Goal: Information Seeking & Learning: Check status

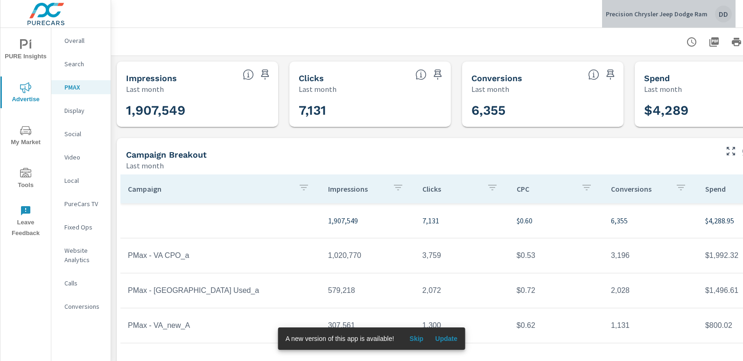
click at [723, 11] on div "DD" at bounding box center [723, 14] width 17 height 17
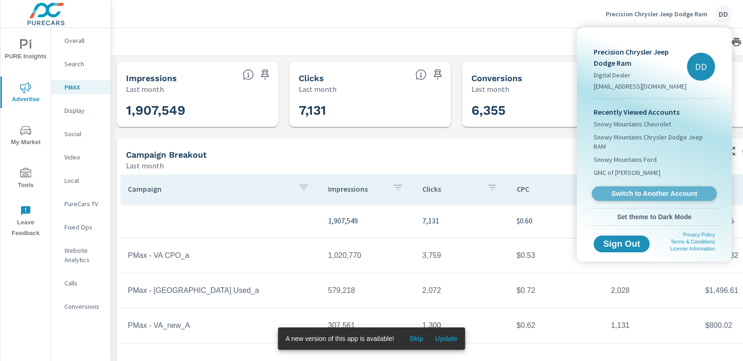
click at [654, 189] on span "Switch to Another Account" at bounding box center [654, 193] width 114 height 9
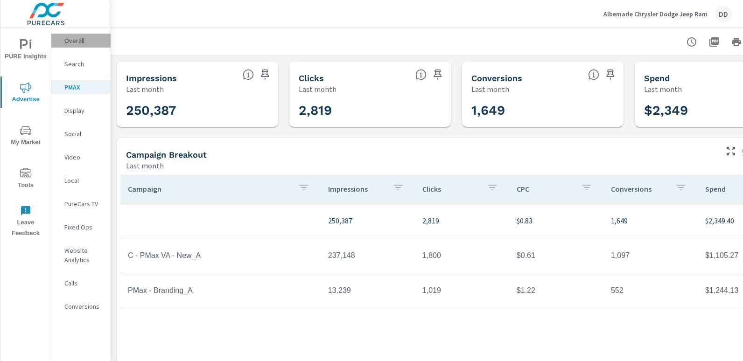
click at [83, 42] on p "Overall" at bounding box center [83, 40] width 39 height 9
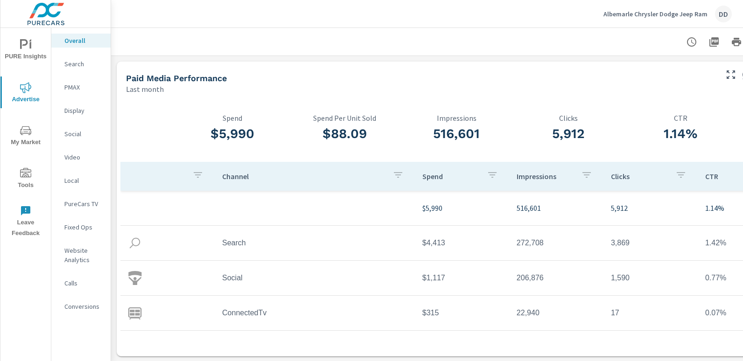
scroll to position [0, 66]
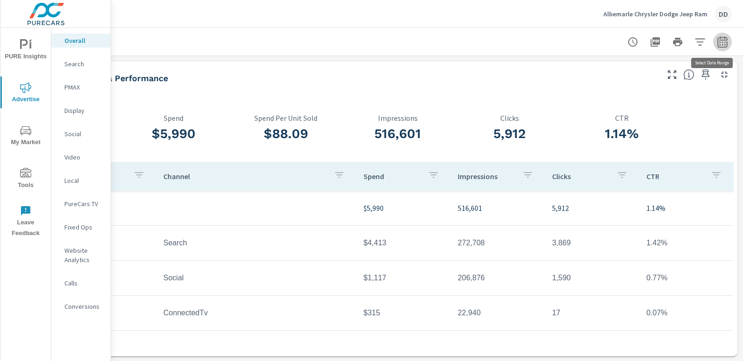
click at [717, 43] on icon "button" at bounding box center [721, 41] width 11 height 11
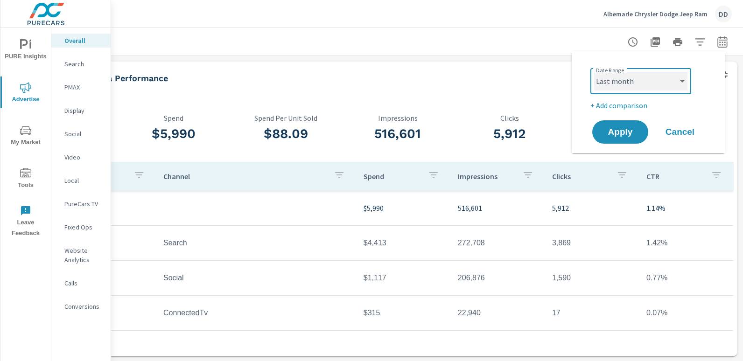
click at [653, 86] on select "Custom [DATE] Last week Last 7 days Last 14 days Last 30 days Last 45 days Last…" at bounding box center [640, 81] width 93 height 19
click at [594, 72] on select "Custom [DATE] Last week Last 7 days Last 14 days Last 30 days Last 45 days Last…" at bounding box center [640, 81] width 93 height 19
select select "Month to date"
click at [611, 137] on span "Apply" at bounding box center [620, 132] width 38 height 9
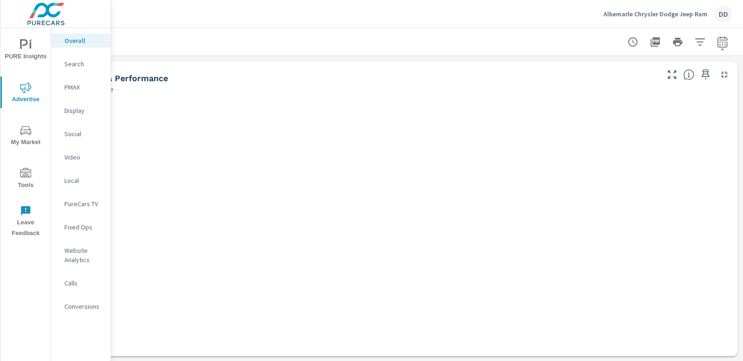
scroll to position [0, 59]
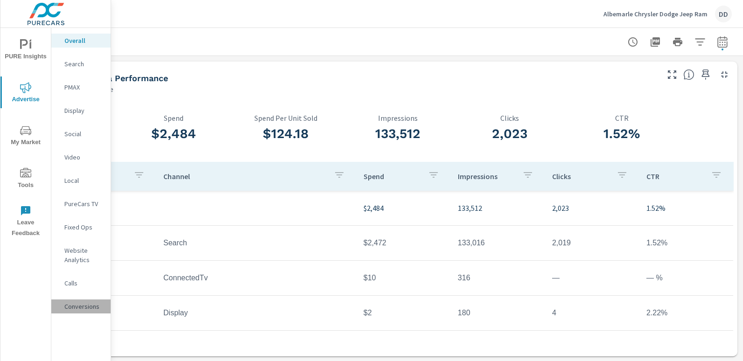
click at [86, 303] on p "Conversions" at bounding box center [83, 306] width 39 height 9
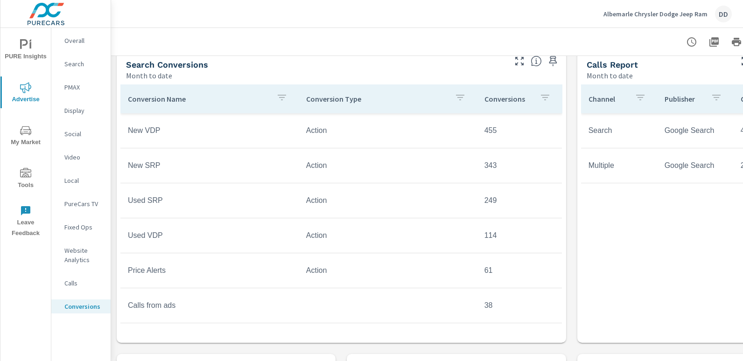
scroll to position [394, 0]
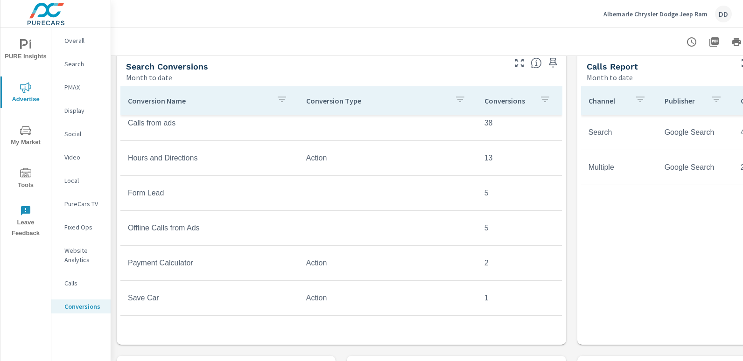
scroll to position [209, 0]
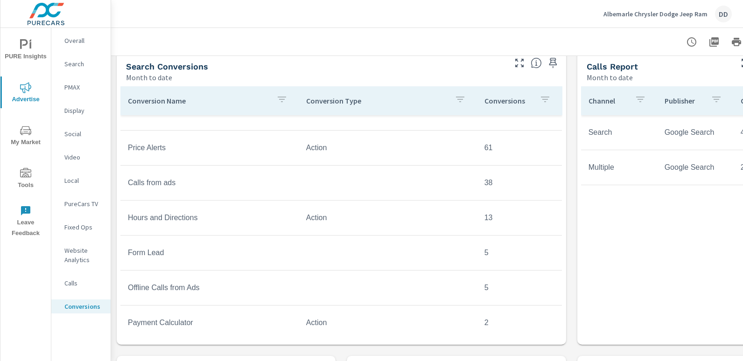
scroll to position [124, 0]
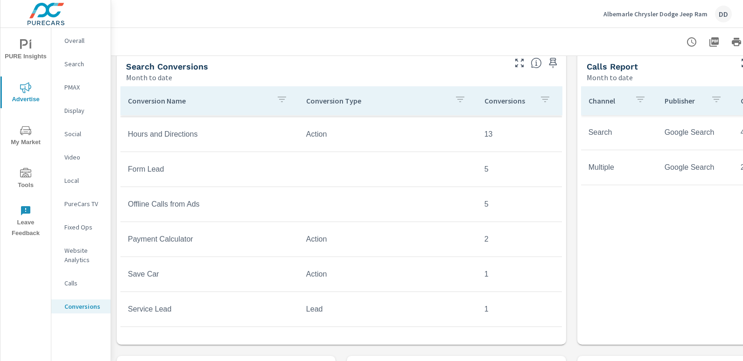
scroll to position [209, 0]
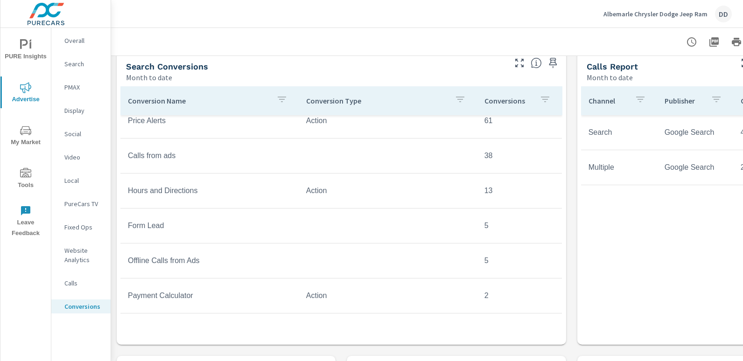
scroll to position [209, 0]
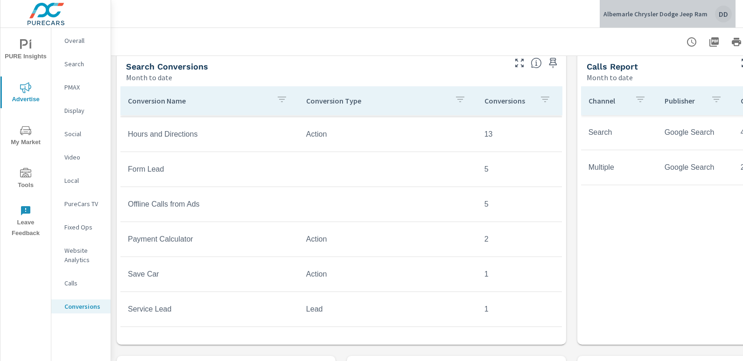
click at [724, 15] on div "DD" at bounding box center [723, 14] width 17 height 17
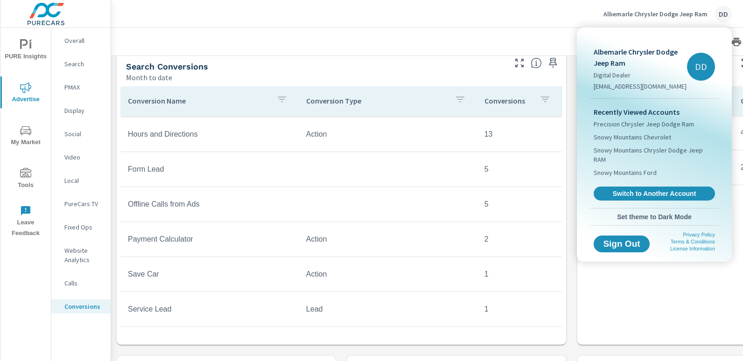
click at [644, 176] on div "Recently Viewed Accounts Precision Chrysler Jeep Dodge Ram Snowy Mountains Chev…" at bounding box center [654, 153] width 129 height 109
click at [644, 189] on span "Switch to Another Account" at bounding box center [654, 193] width 114 height 9
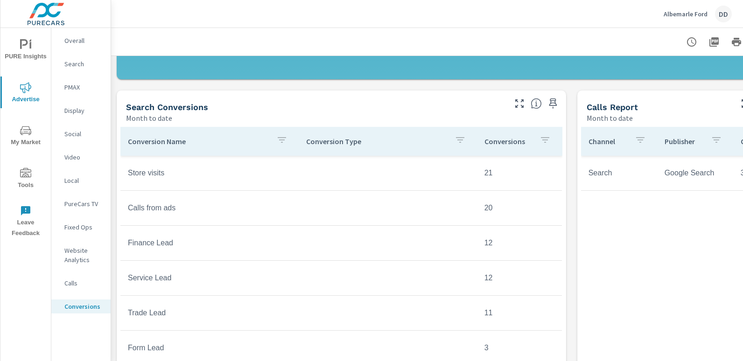
scroll to position [355, 0]
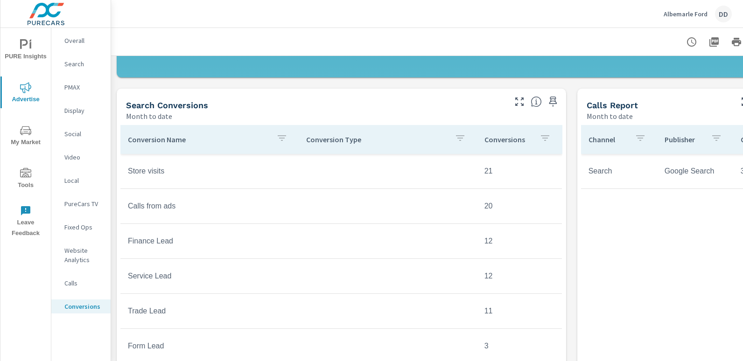
scroll to position [78, 0]
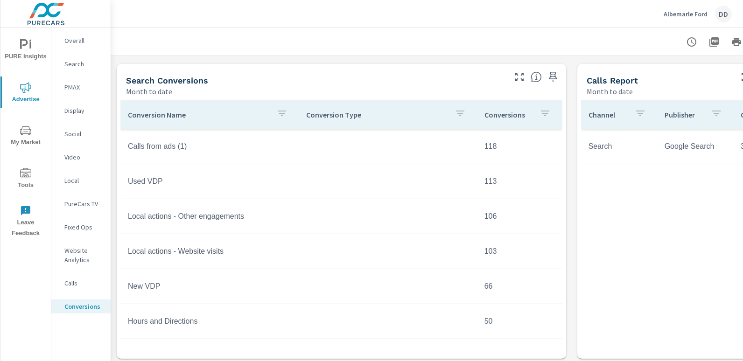
scroll to position [383, 0]
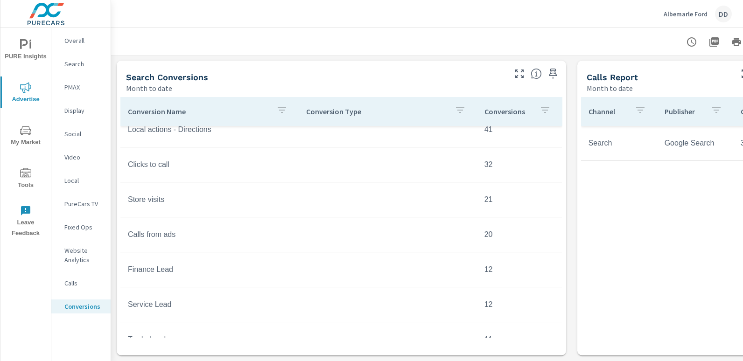
scroll to position [225, 0]
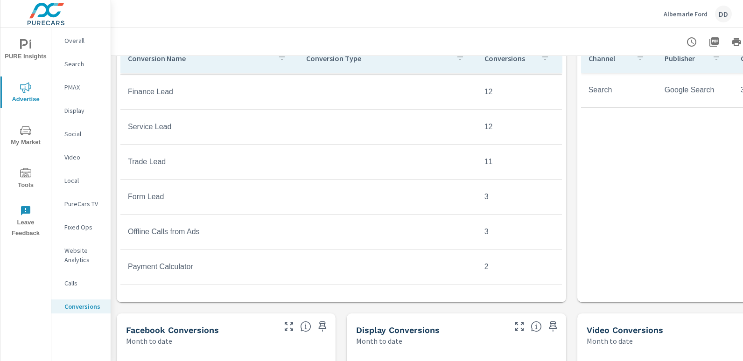
scroll to position [441, 0]
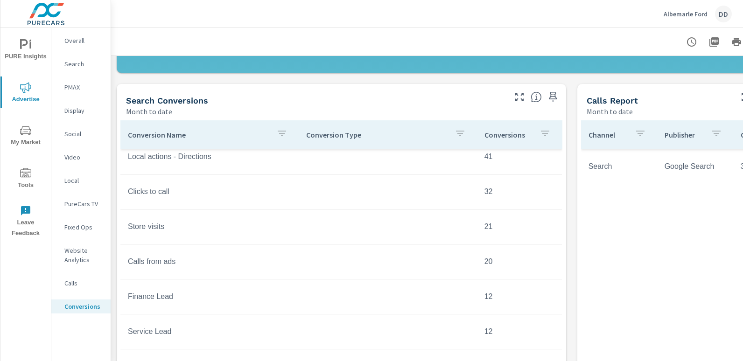
scroll to position [357, 0]
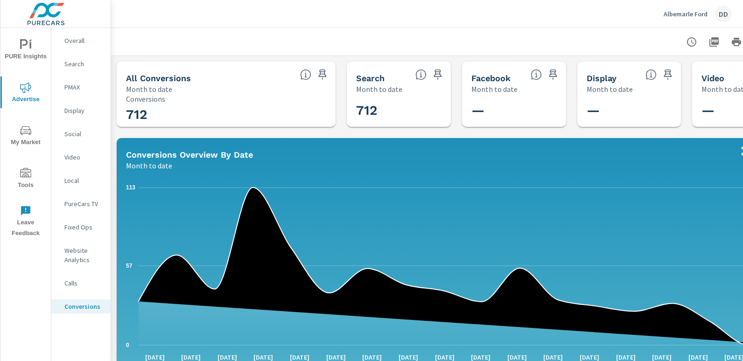
scroll to position [357, 0]
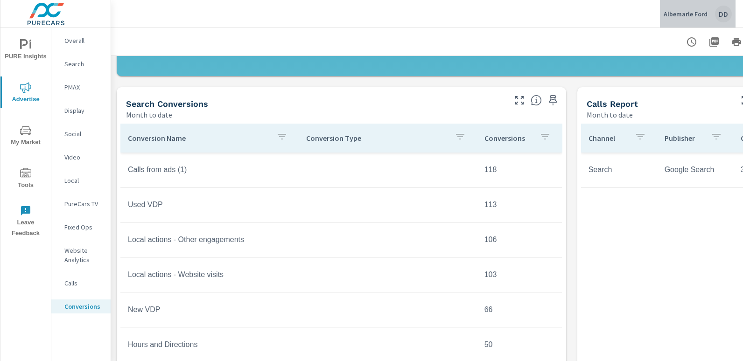
click at [726, 11] on div "DD" at bounding box center [723, 14] width 17 height 17
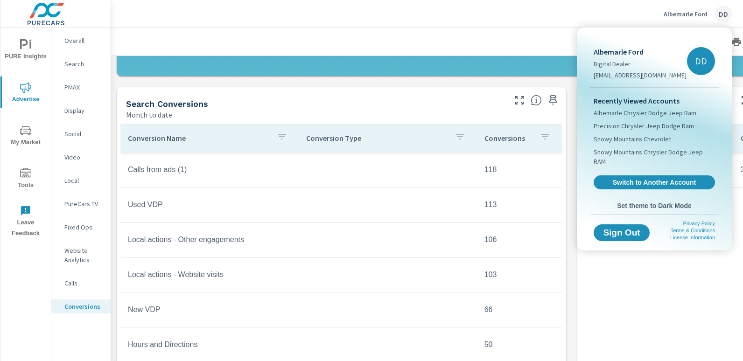
click at [718, 18] on div at bounding box center [371, 180] width 743 height 361
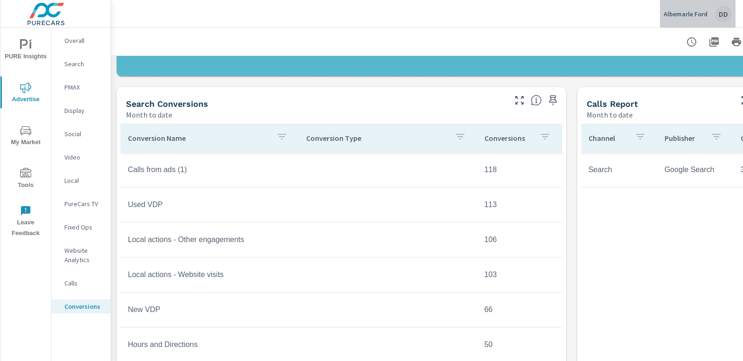
click at [720, 17] on div "DD" at bounding box center [723, 14] width 17 height 17
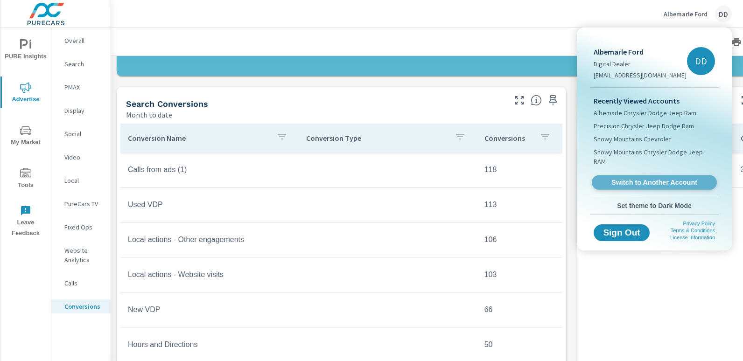
click at [649, 178] on span "Switch to Another Account" at bounding box center [654, 182] width 114 height 9
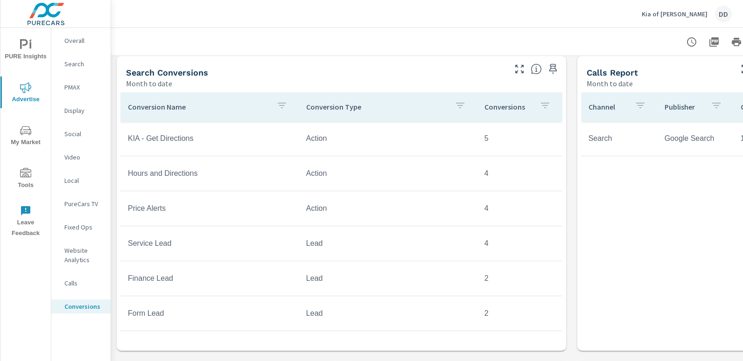
scroll to position [382, 0]
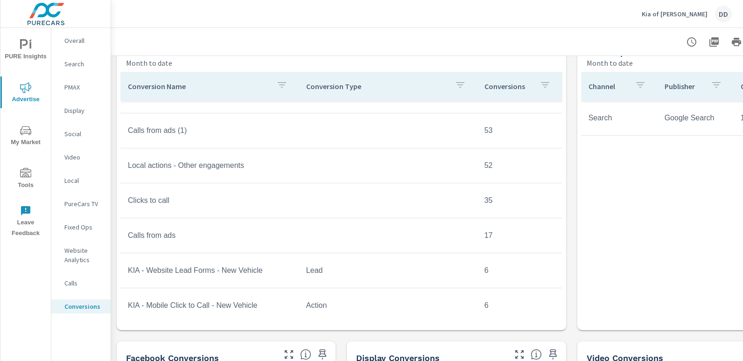
scroll to position [410, 0]
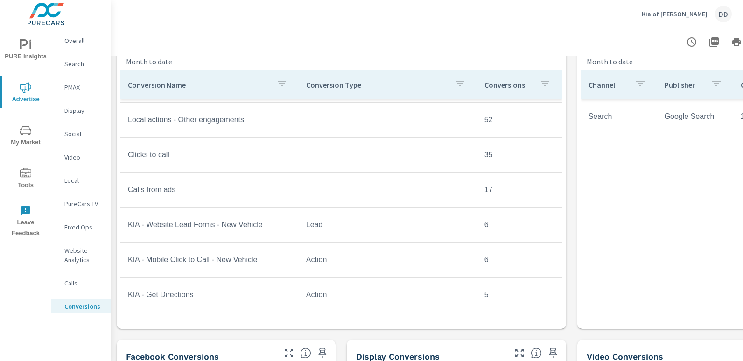
scroll to position [350, 0]
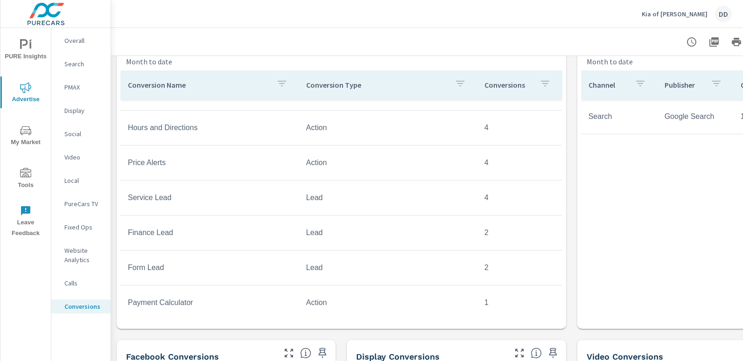
scroll to position [559, 0]
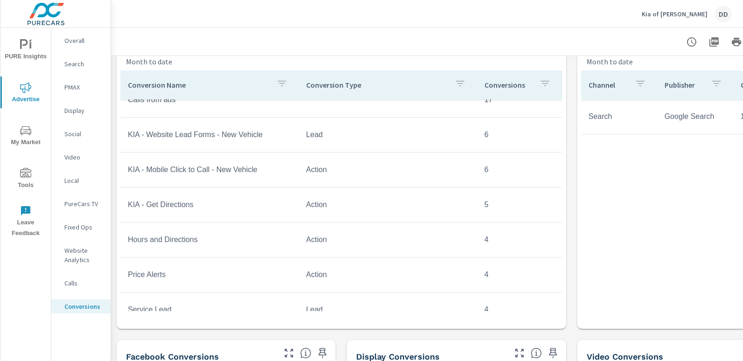
scroll to position [435, 0]
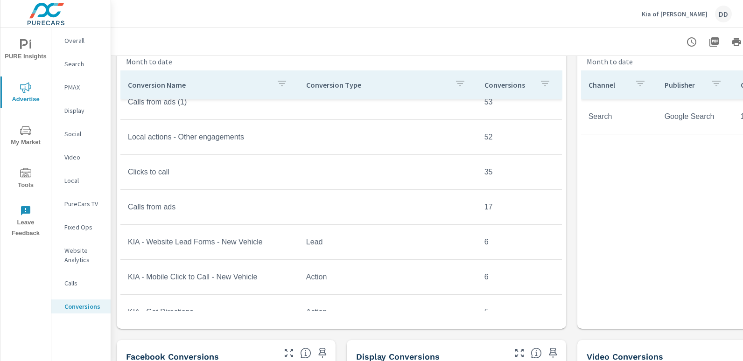
scroll to position [328, 0]
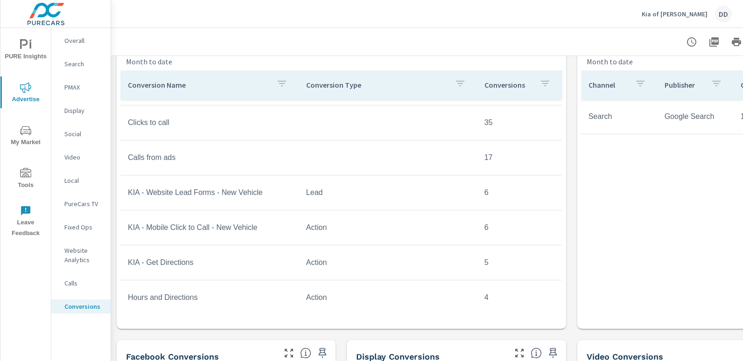
scroll to position [406, 0]
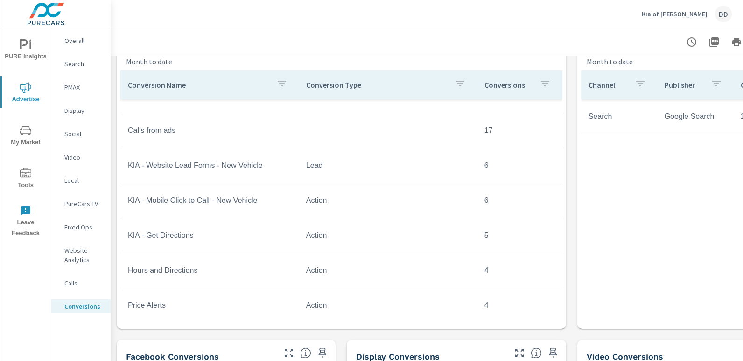
drag, startPoint x: 563, startPoint y: 248, endPoint x: 557, endPoint y: 231, distance: 17.3
click at [557, 231] on div "Conversion Name Conversion Type Conversions Store visits 99 Local actions - Web…" at bounding box center [341, 198] width 449 height 262
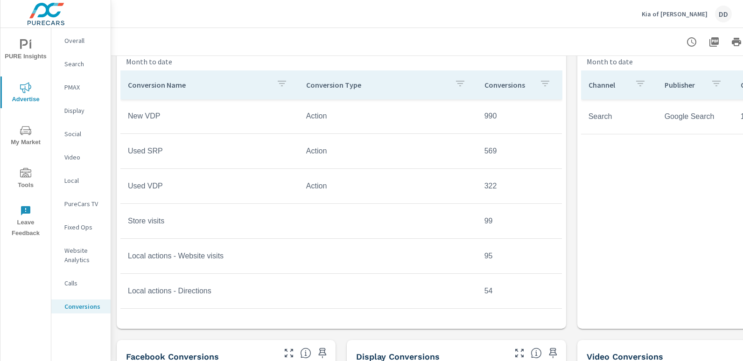
scroll to position [49, 0]
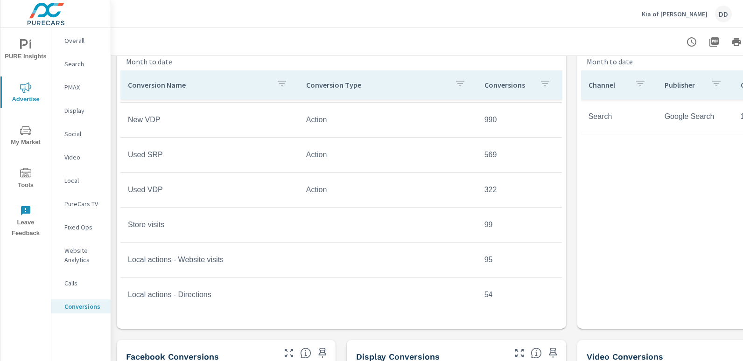
scroll to position [34, 0]
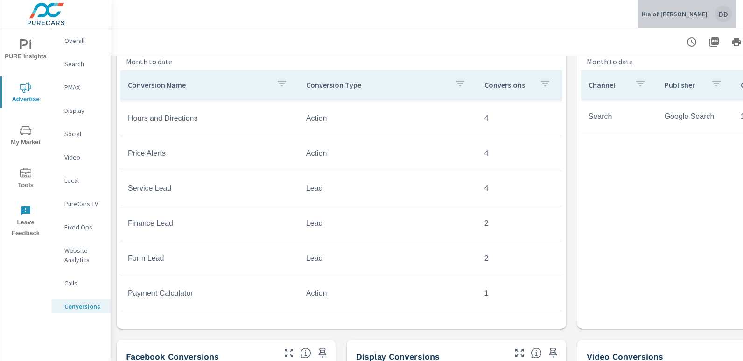
click at [720, 15] on div "DD" at bounding box center [723, 14] width 17 height 17
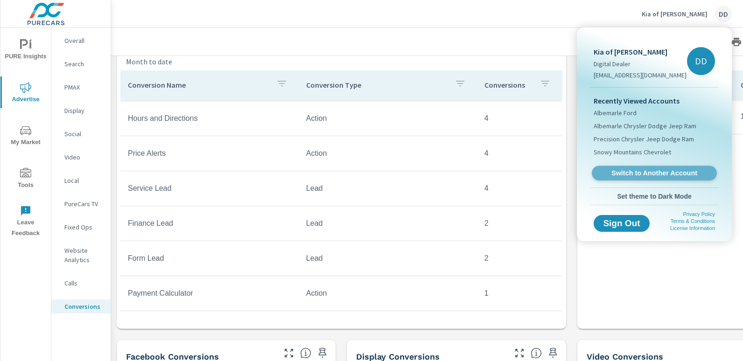
click at [647, 167] on link "Switch to Another Account" at bounding box center [653, 173] width 125 height 14
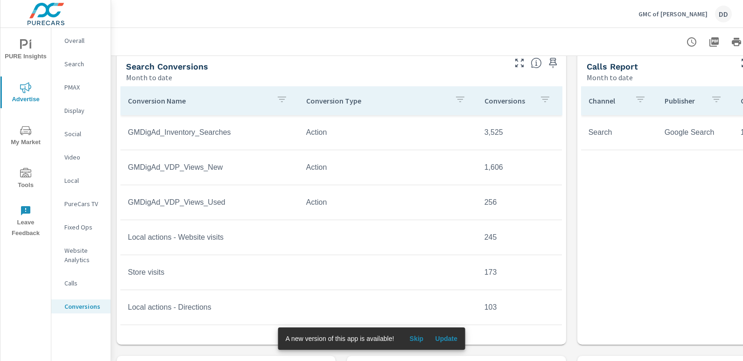
scroll to position [397, 0]
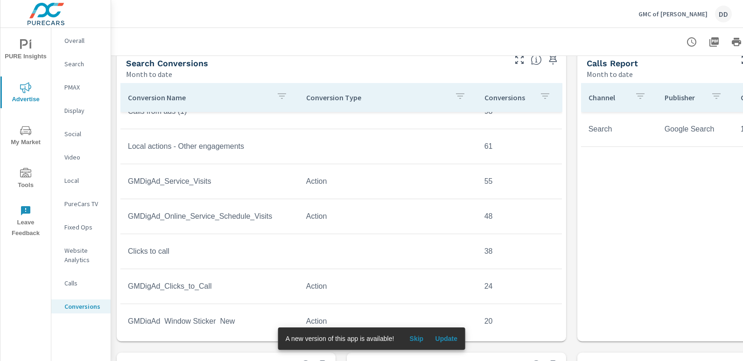
scroll to position [244, 0]
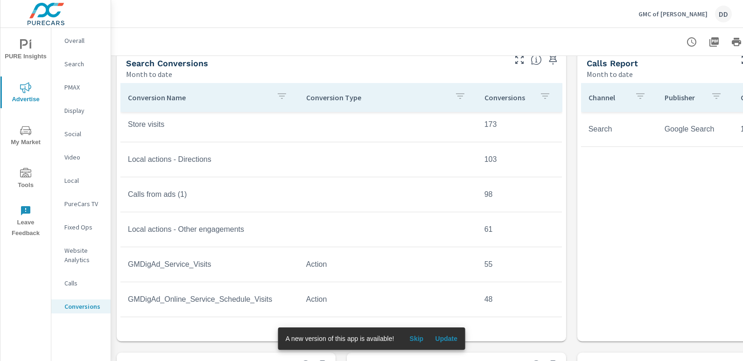
scroll to position [150, 0]
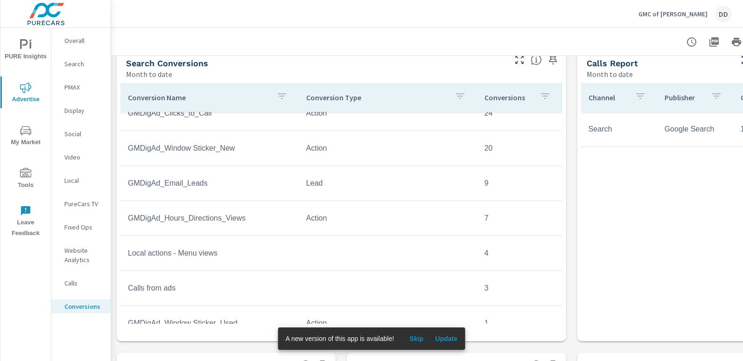
scroll to position [419, 0]
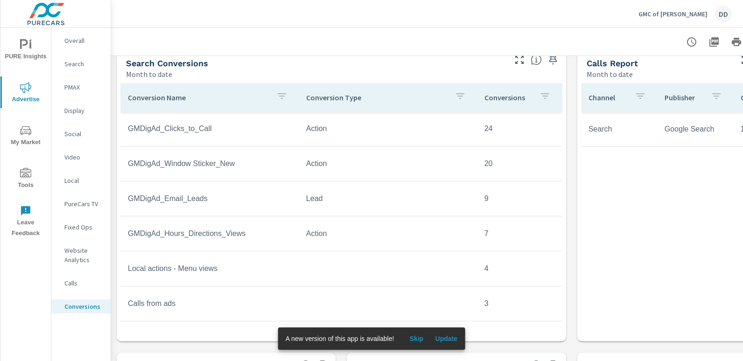
scroll to position [384, 0]
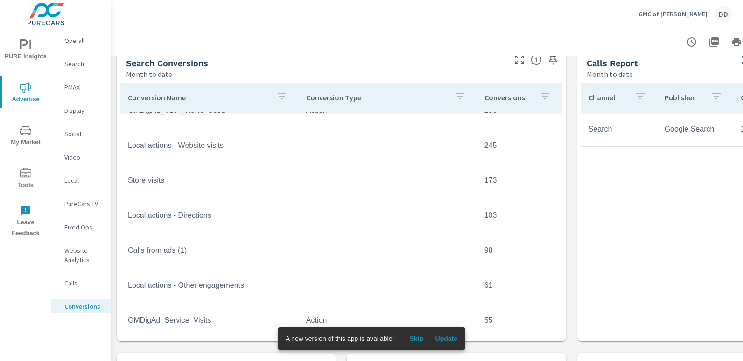
scroll to position [41, 0]
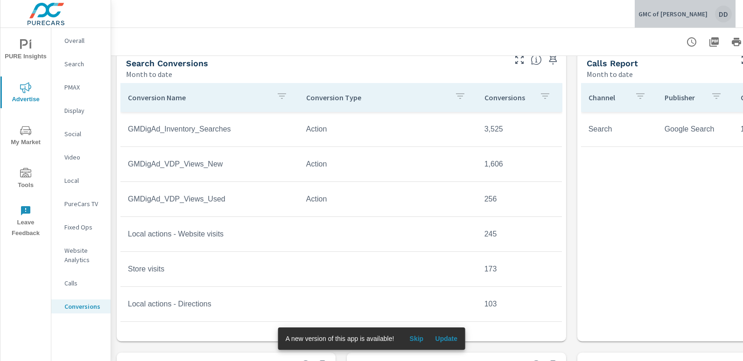
click at [721, 15] on div "DD" at bounding box center [723, 14] width 17 height 17
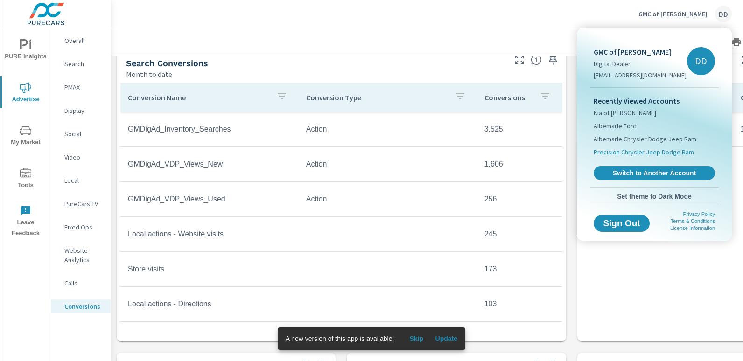
click at [635, 151] on span "Precision Chrysler Jeep Dodge Ram" at bounding box center [643, 151] width 100 height 9
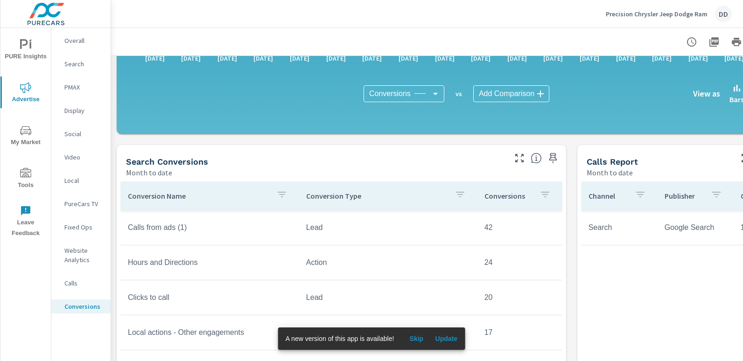
scroll to position [308, 0]
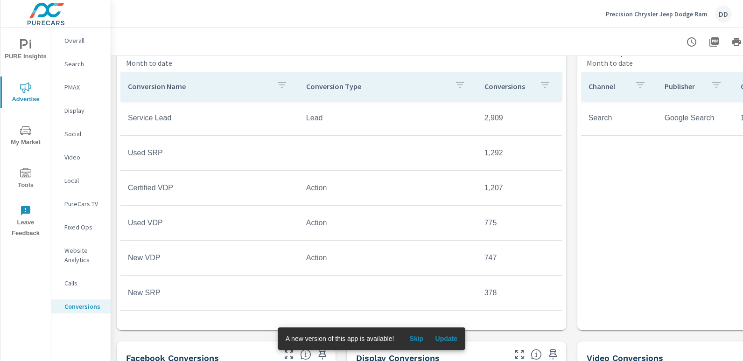
scroll to position [410, 0]
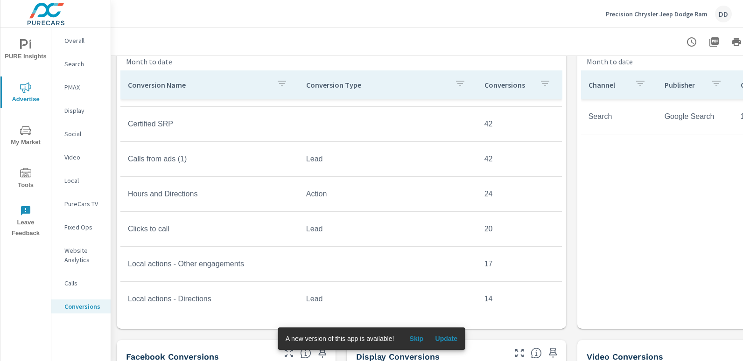
scroll to position [241, 0]
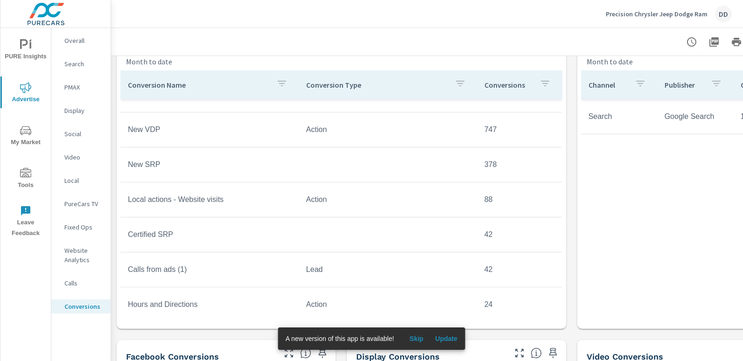
scroll to position [129, 0]
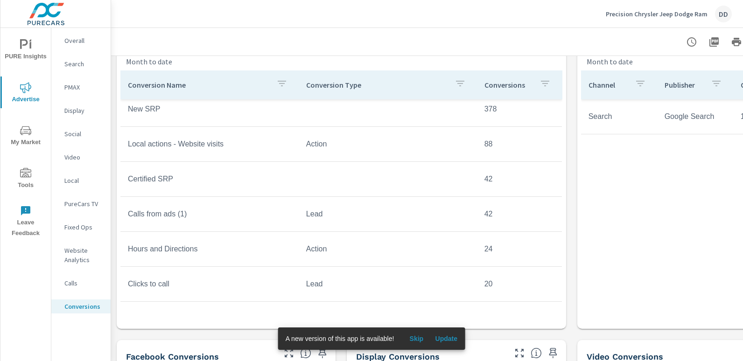
scroll to position [190, 0]
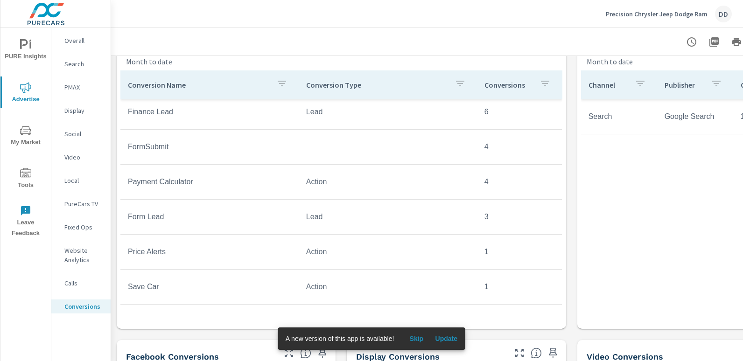
scroll to position [524, 0]
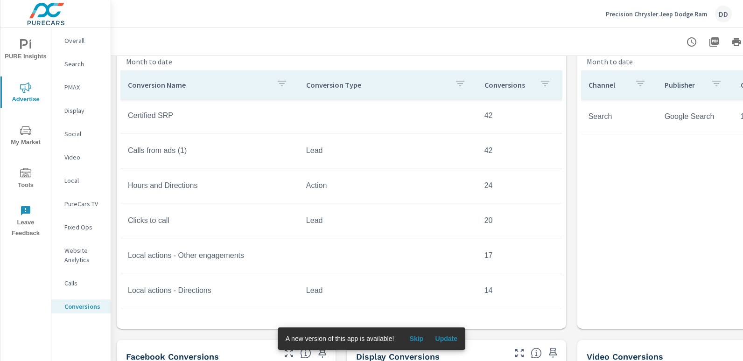
scroll to position [229, 0]
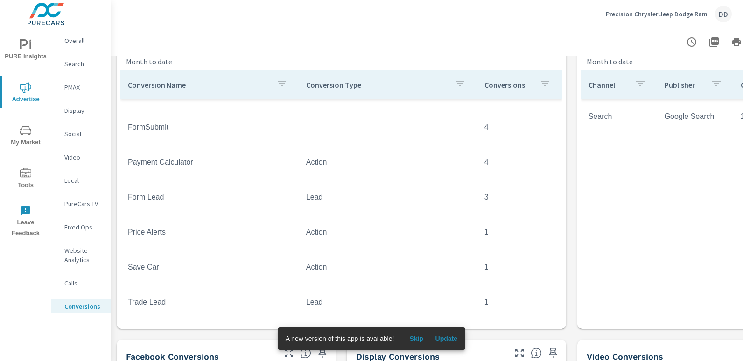
scroll to position [524, 0]
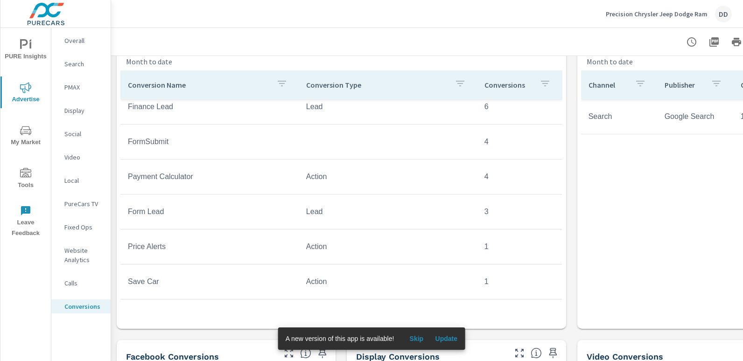
scroll to position [524, 0]
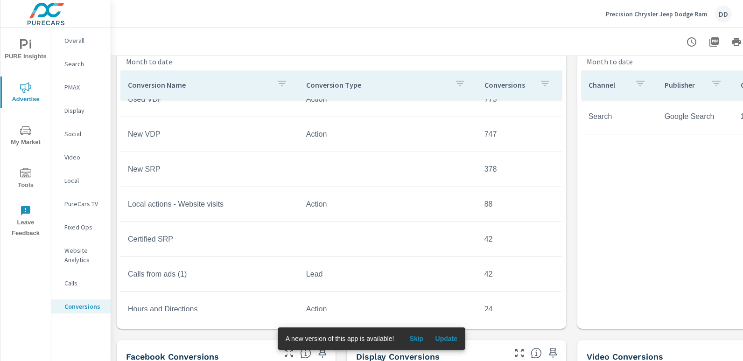
scroll to position [125, 0]
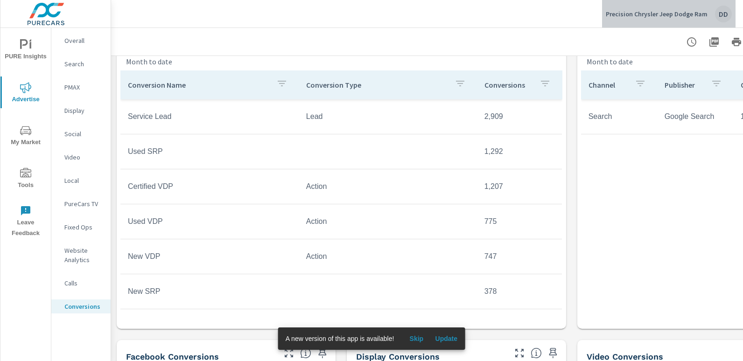
click at [721, 14] on div "DD" at bounding box center [723, 14] width 17 height 17
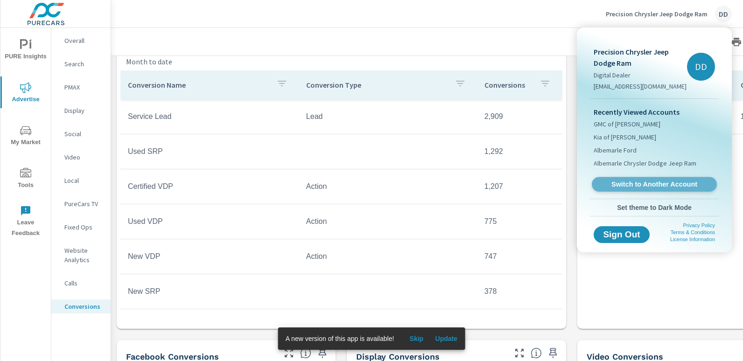
click at [626, 180] on span "Switch to Another Account" at bounding box center [654, 184] width 114 height 9
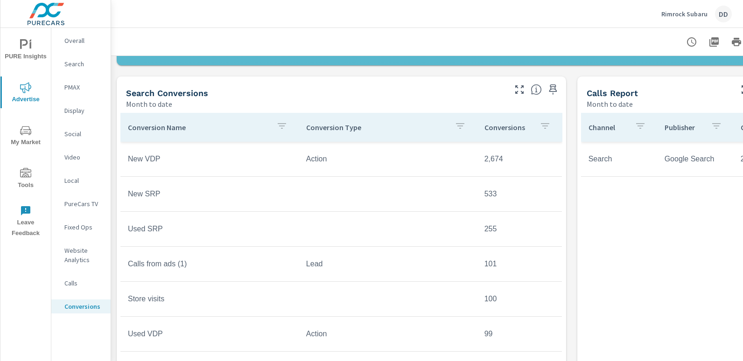
scroll to position [357, 0]
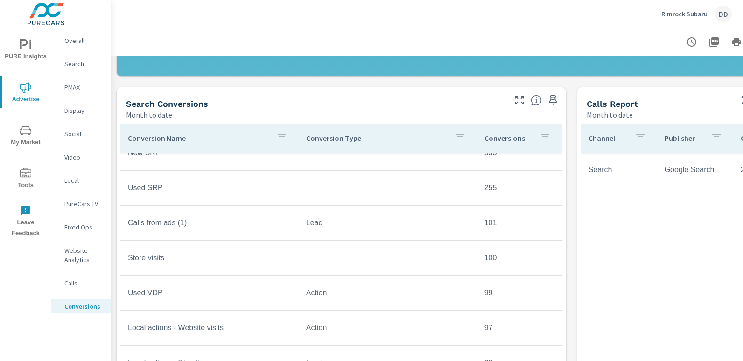
scroll to position [55, 0]
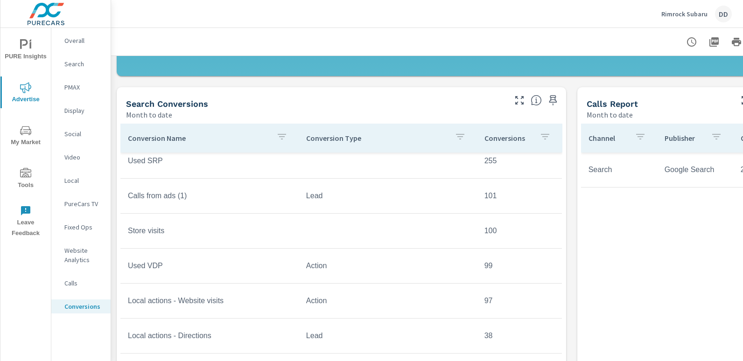
scroll to position [82, 0]
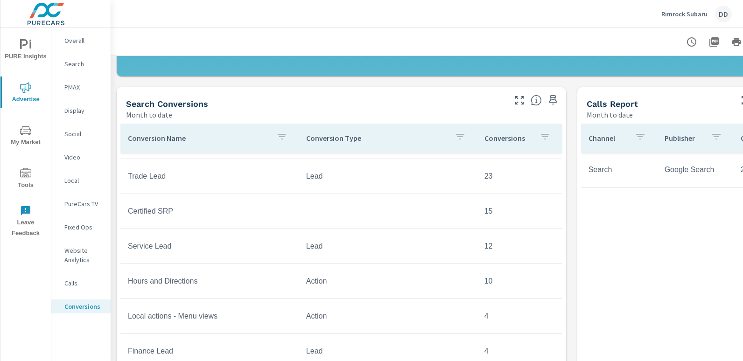
scroll to position [419, 0]
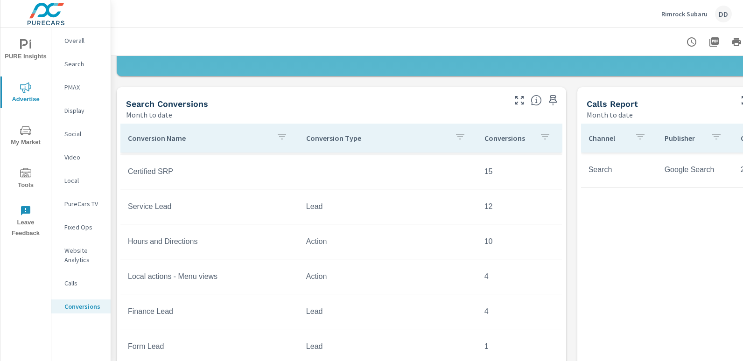
click at [730, 194] on div "Channel Publisher Calls Avg. Duration Search Google Search 22 2m 59s" at bounding box center [686, 244] width 211 height 241
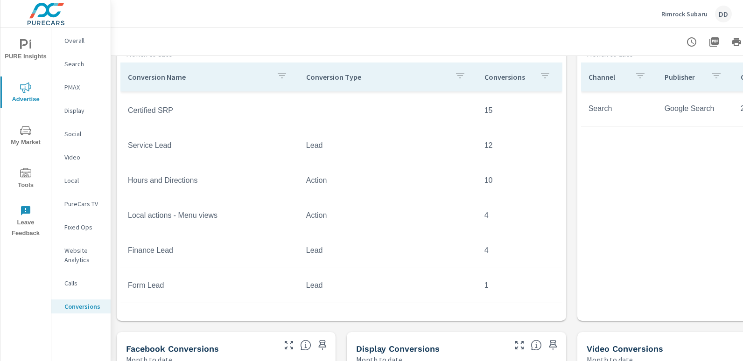
scroll to position [413, 0]
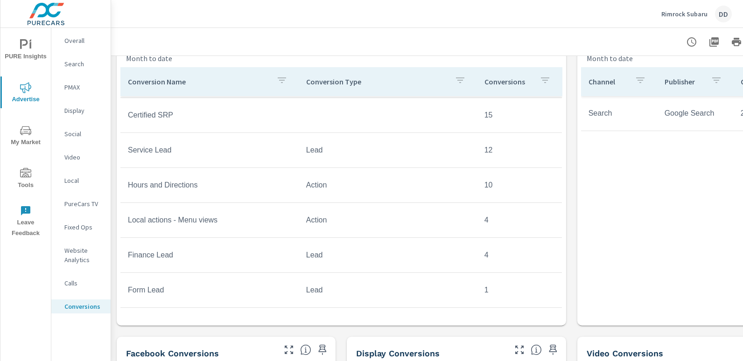
click at [716, 239] on div "Channel Publisher Calls Avg. Duration Search Google Search 22 2m 59s" at bounding box center [686, 187] width 211 height 241
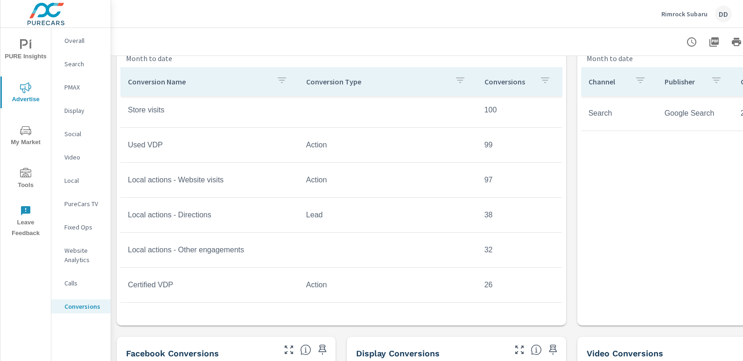
scroll to position [54, 0]
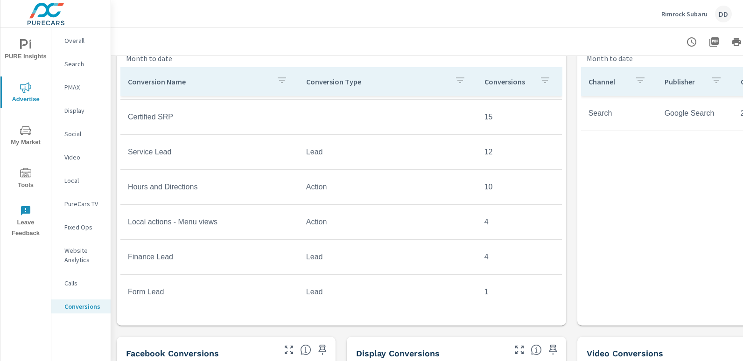
scroll to position [419, 0]
click at [597, 285] on div "Channel Publisher Calls Avg. Duration Search Google Search 22 2m 59s" at bounding box center [686, 187] width 211 height 241
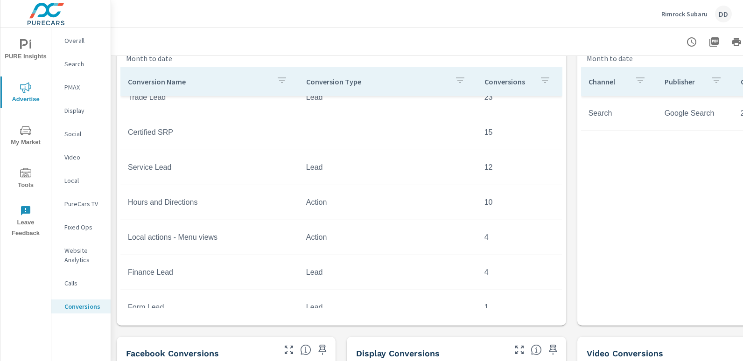
scroll to position [399, 0]
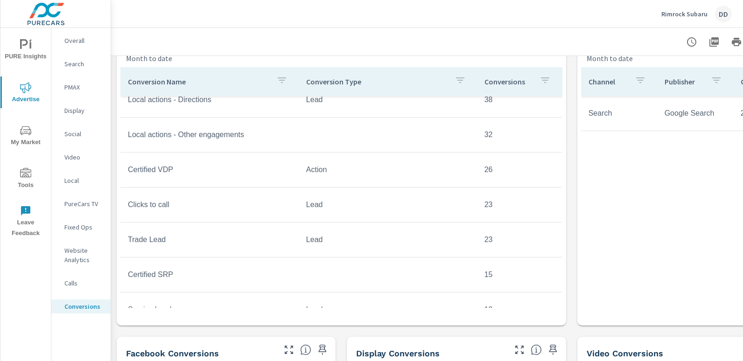
scroll to position [257, 0]
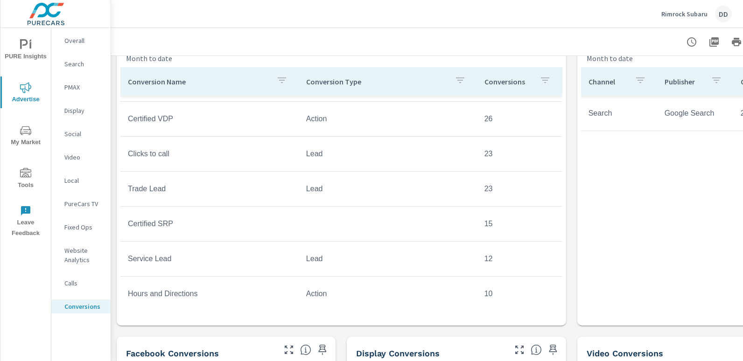
scroll to position [312, 0]
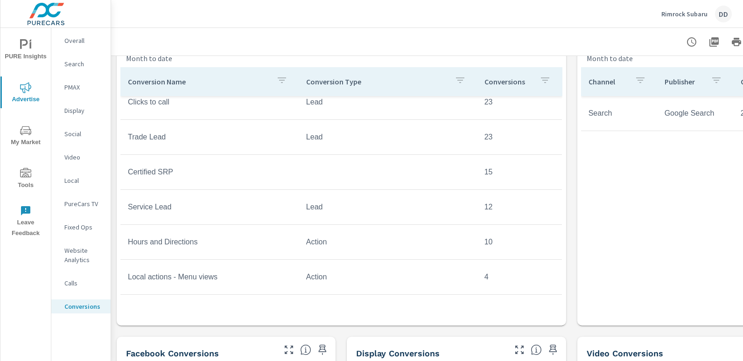
scroll to position [375, 0]
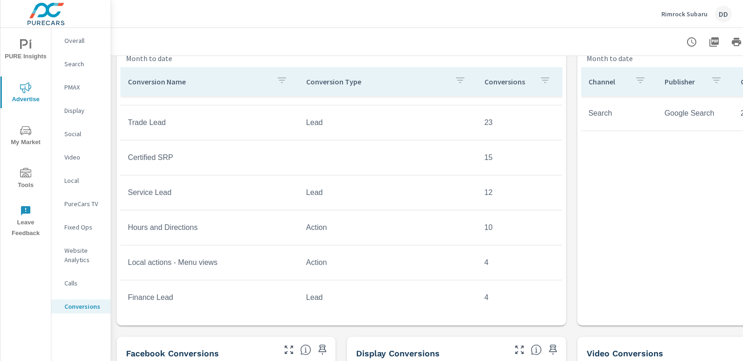
scroll to position [419, 0]
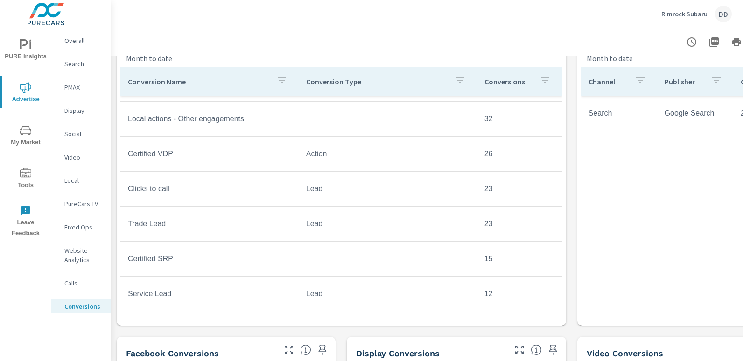
scroll to position [270, 0]
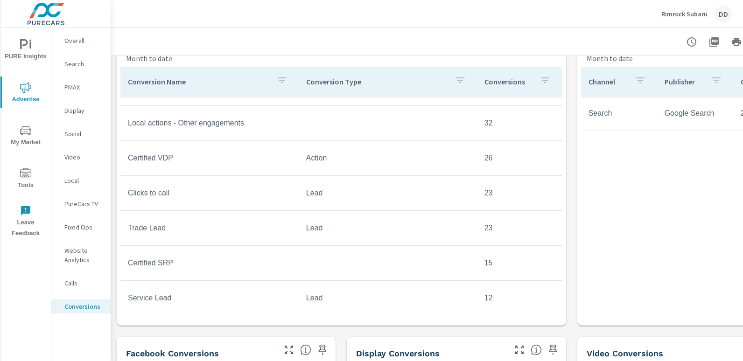
scroll to position [419, 0]
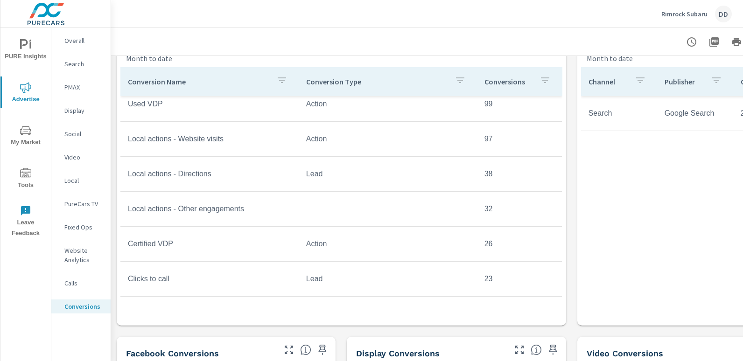
scroll to position [413, 66]
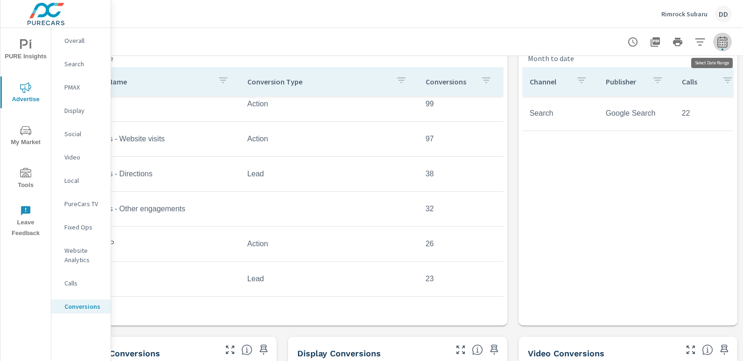
click at [721, 49] on button "button" at bounding box center [722, 42] width 19 height 19
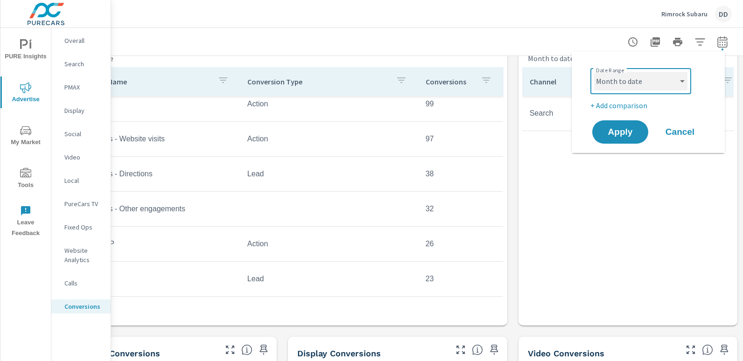
click at [643, 77] on select "Custom [DATE] Last week Last 7 days Last 14 days Last 30 days Last 45 days Last…" at bounding box center [640, 81] width 93 height 19
click at [594, 72] on select "Custom [DATE] Last week Last 7 days Last 14 days Last 30 days Last 45 days Last…" at bounding box center [640, 81] width 93 height 19
select select "Last month"
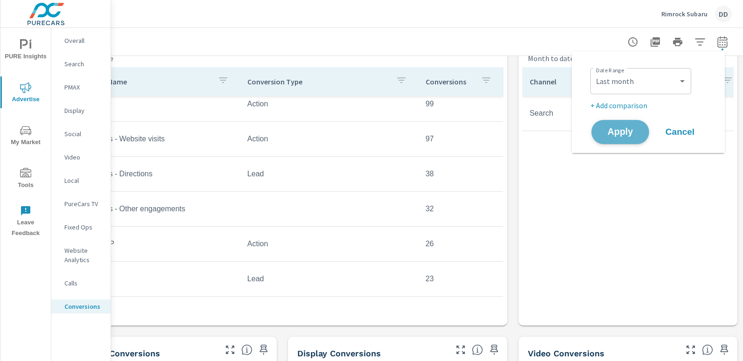
click at [617, 136] on span "Apply" at bounding box center [620, 132] width 38 height 9
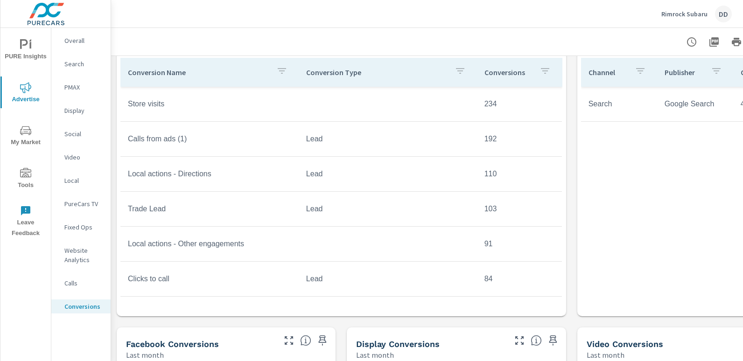
scroll to position [410, 0]
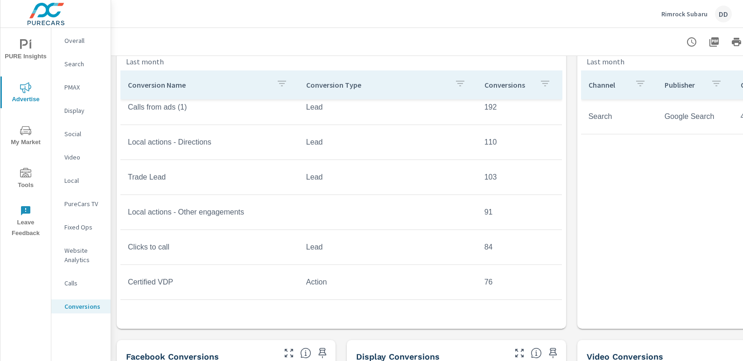
scroll to position [221, 0]
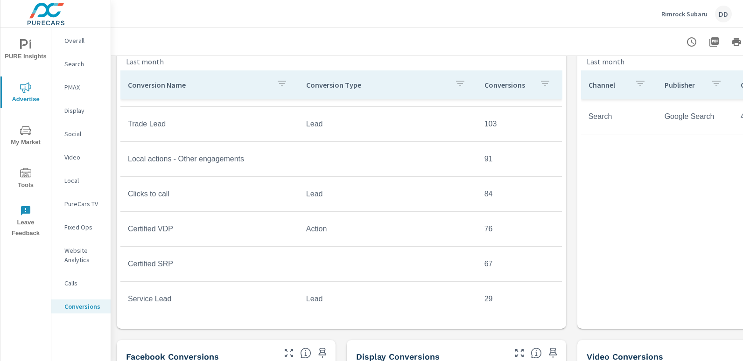
scroll to position [277, 0]
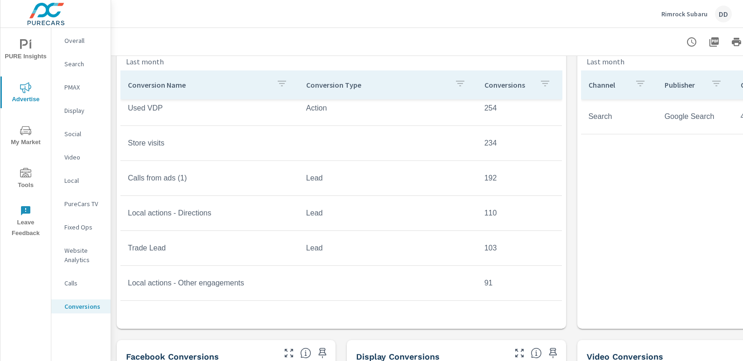
scroll to position [135, 0]
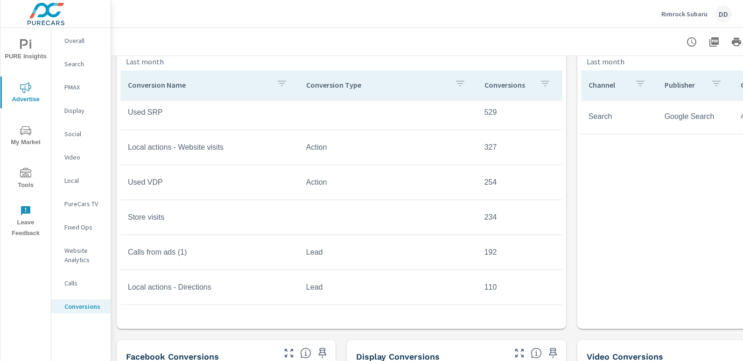
scroll to position [7, 0]
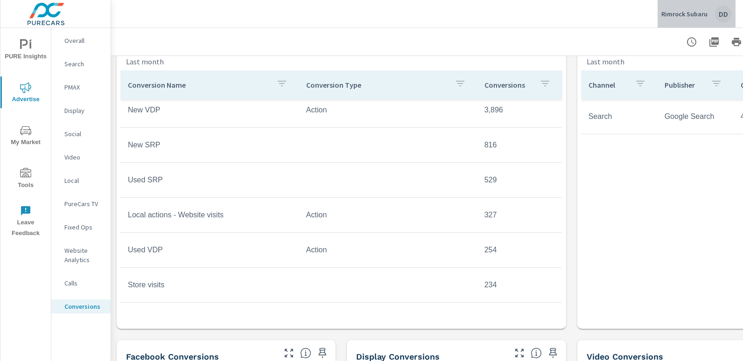
click at [719, 21] on div "DD" at bounding box center [723, 14] width 17 height 17
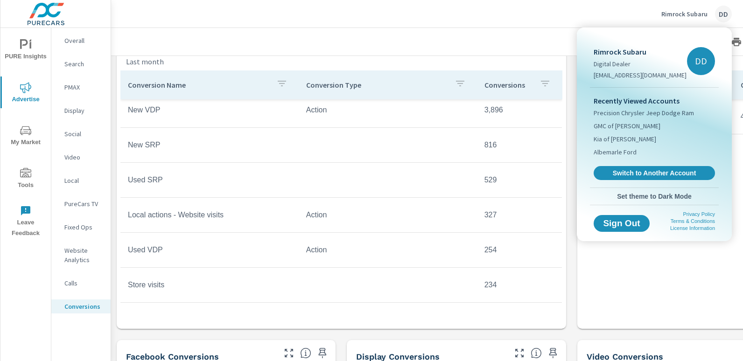
click at [526, 40] on div at bounding box center [371, 180] width 743 height 361
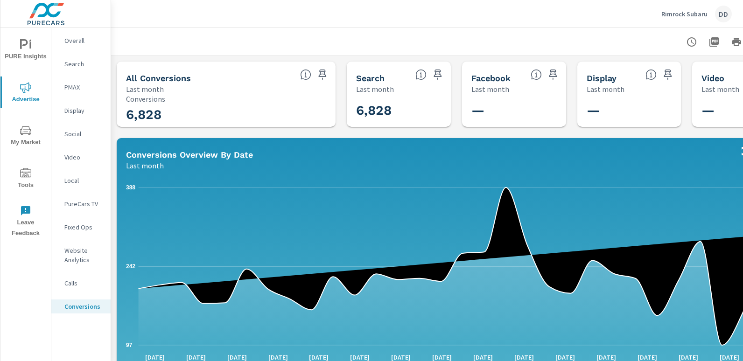
scroll to position [0, 66]
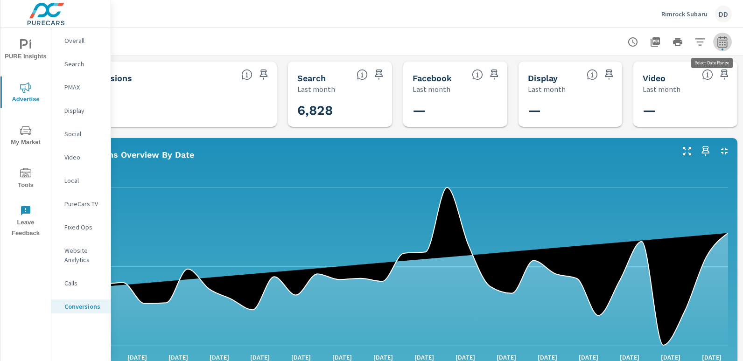
click at [713, 48] on button "button" at bounding box center [722, 42] width 19 height 19
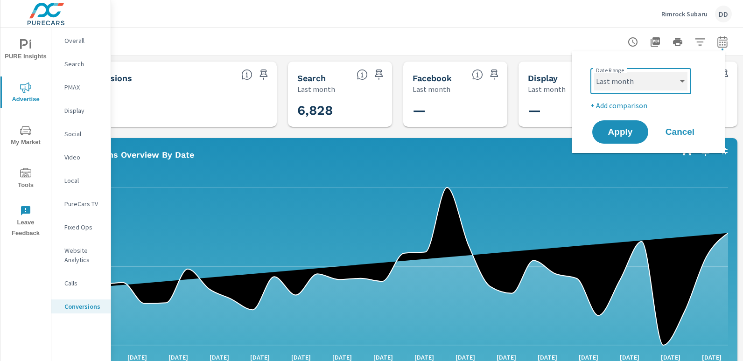
click at [639, 85] on select "Custom [DATE] Last week Last 7 days Last 14 days Last 30 days Last 45 days Last…" at bounding box center [640, 81] width 93 height 19
click at [594, 72] on select "Custom [DATE] Last week Last 7 days Last 14 days Last 30 days Last 45 days Last…" at bounding box center [640, 81] width 93 height 19
select select "Month to date"
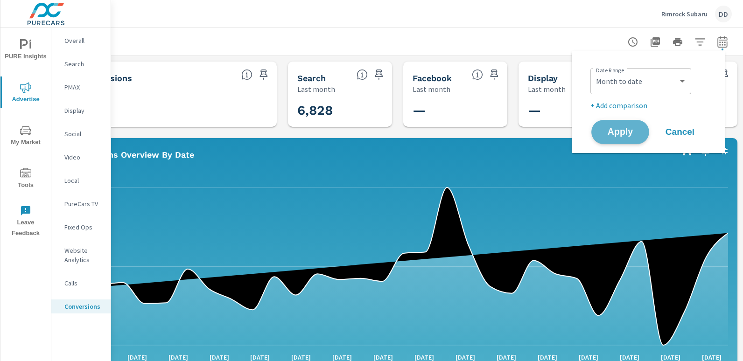
click at [613, 133] on span "Apply" at bounding box center [620, 132] width 38 height 9
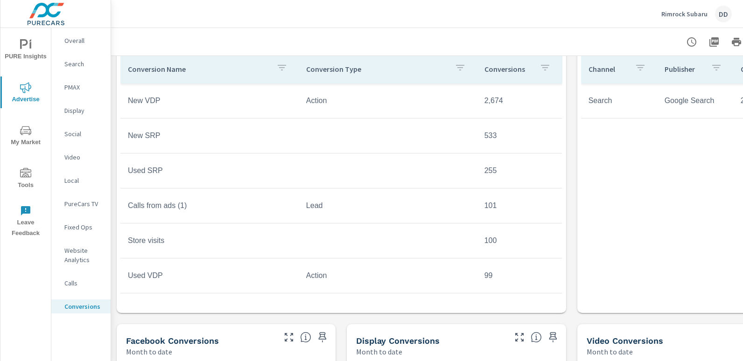
scroll to position [419, 0]
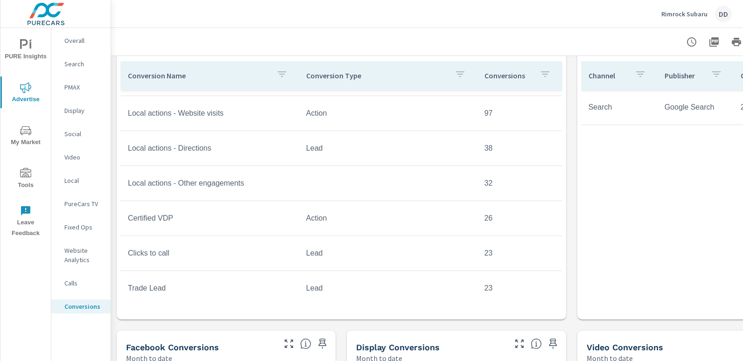
scroll to position [228, 0]
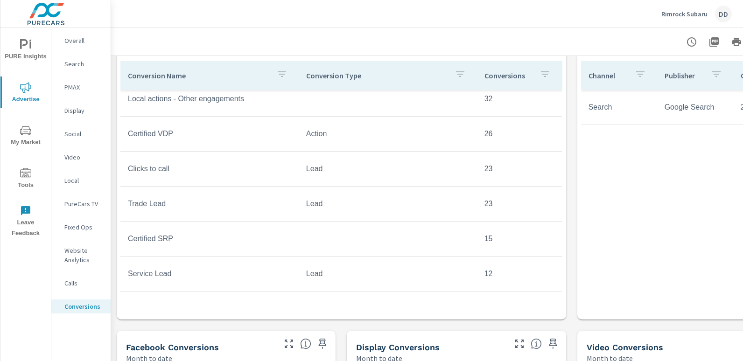
scroll to position [292, 0]
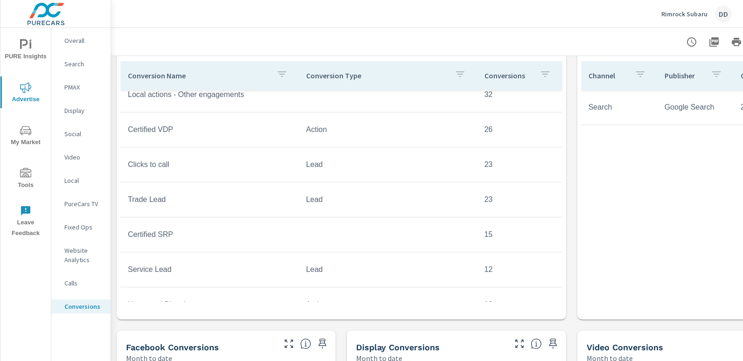
scroll to position [370, 0]
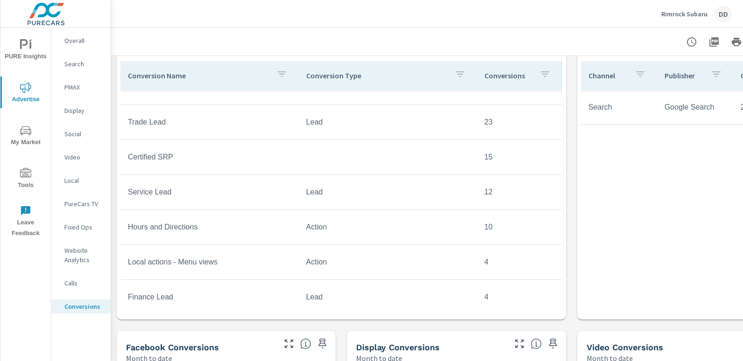
scroll to position [419, 0]
